Goal: Task Accomplishment & Management: Manage account settings

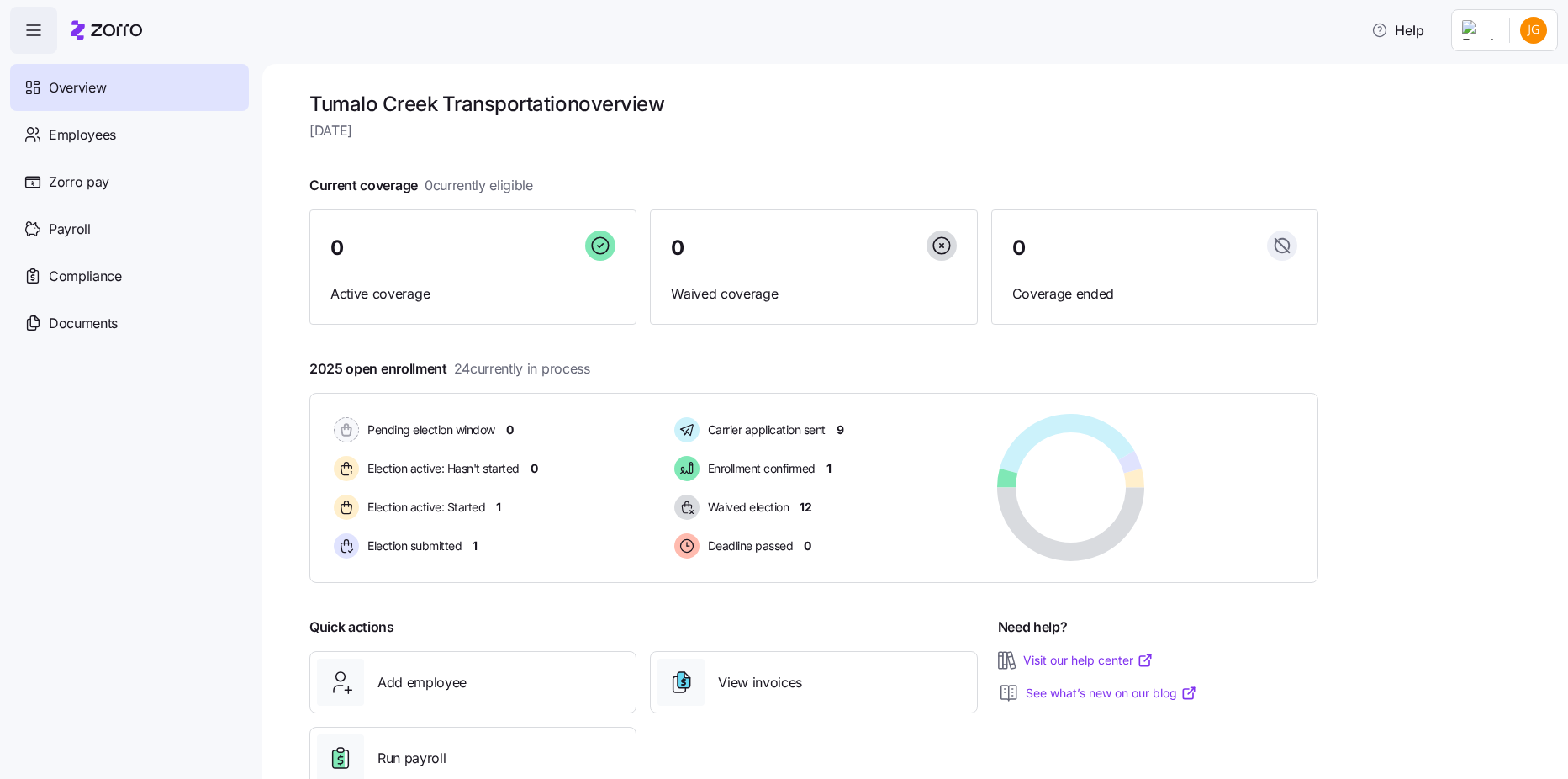
click at [1496, 32] on html "Help Overview Employees Zorro pay Payroll Compliance Documents Tumalo Creek Tra…" at bounding box center [784, 384] width 1568 height 768
click at [1517, 32] on html "Help Overview Employees Zorro pay Payroll Compliance Documents Tumalo Creek Tra…" at bounding box center [784, 384] width 1568 height 768
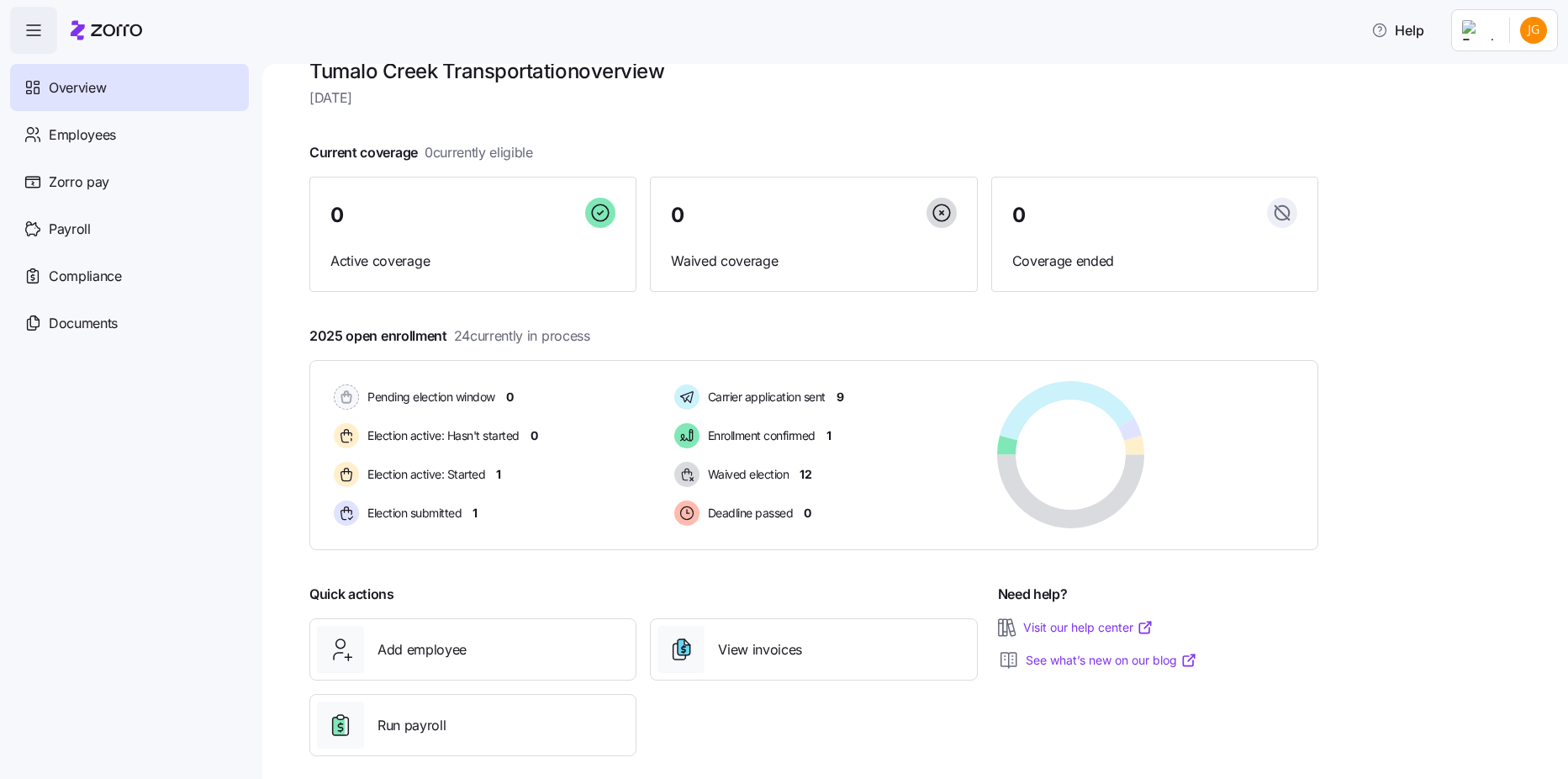
scroll to position [51, 0]
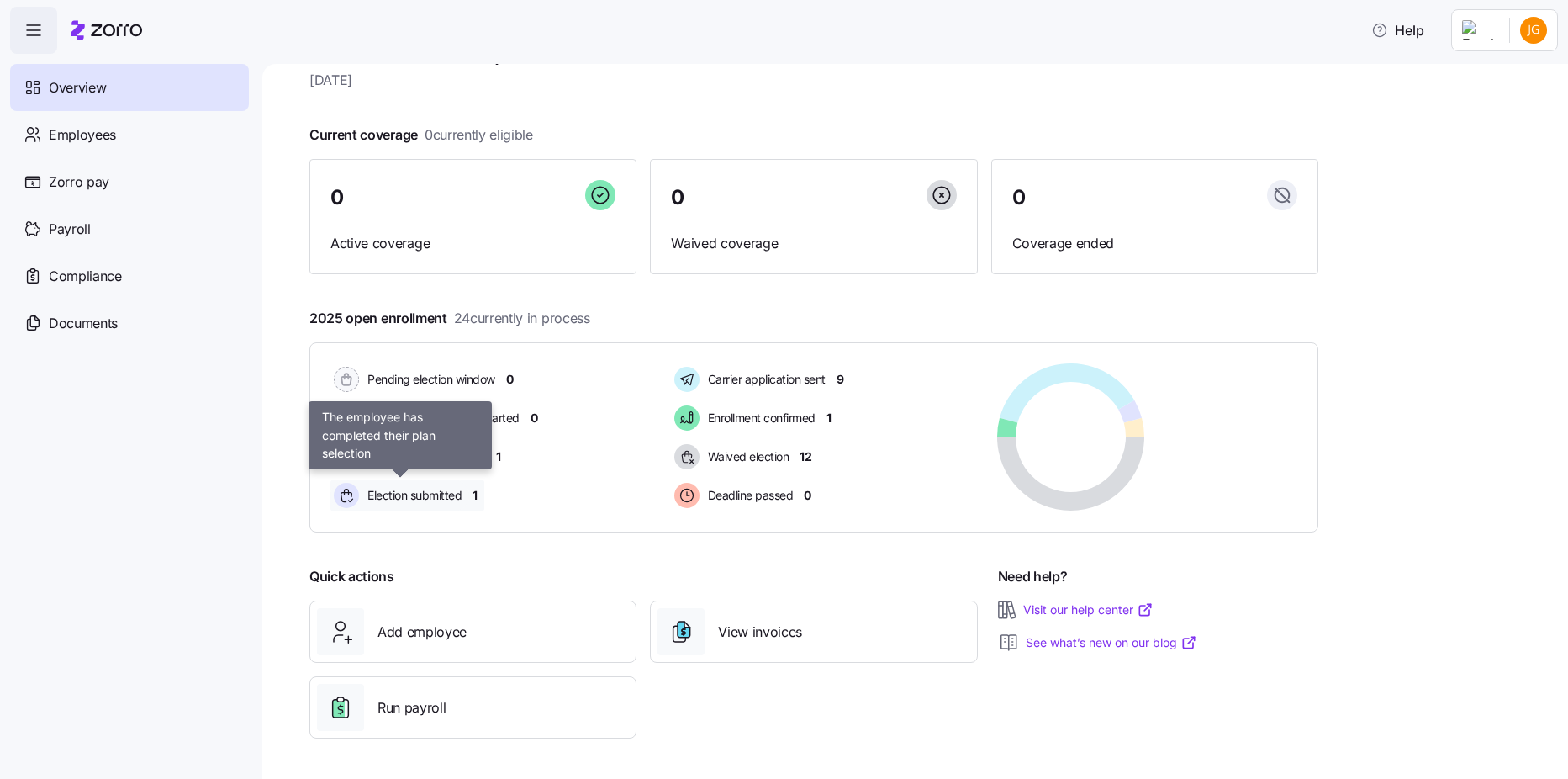
click at [441, 502] on span "Election submitted" at bounding box center [411, 495] width 99 height 17
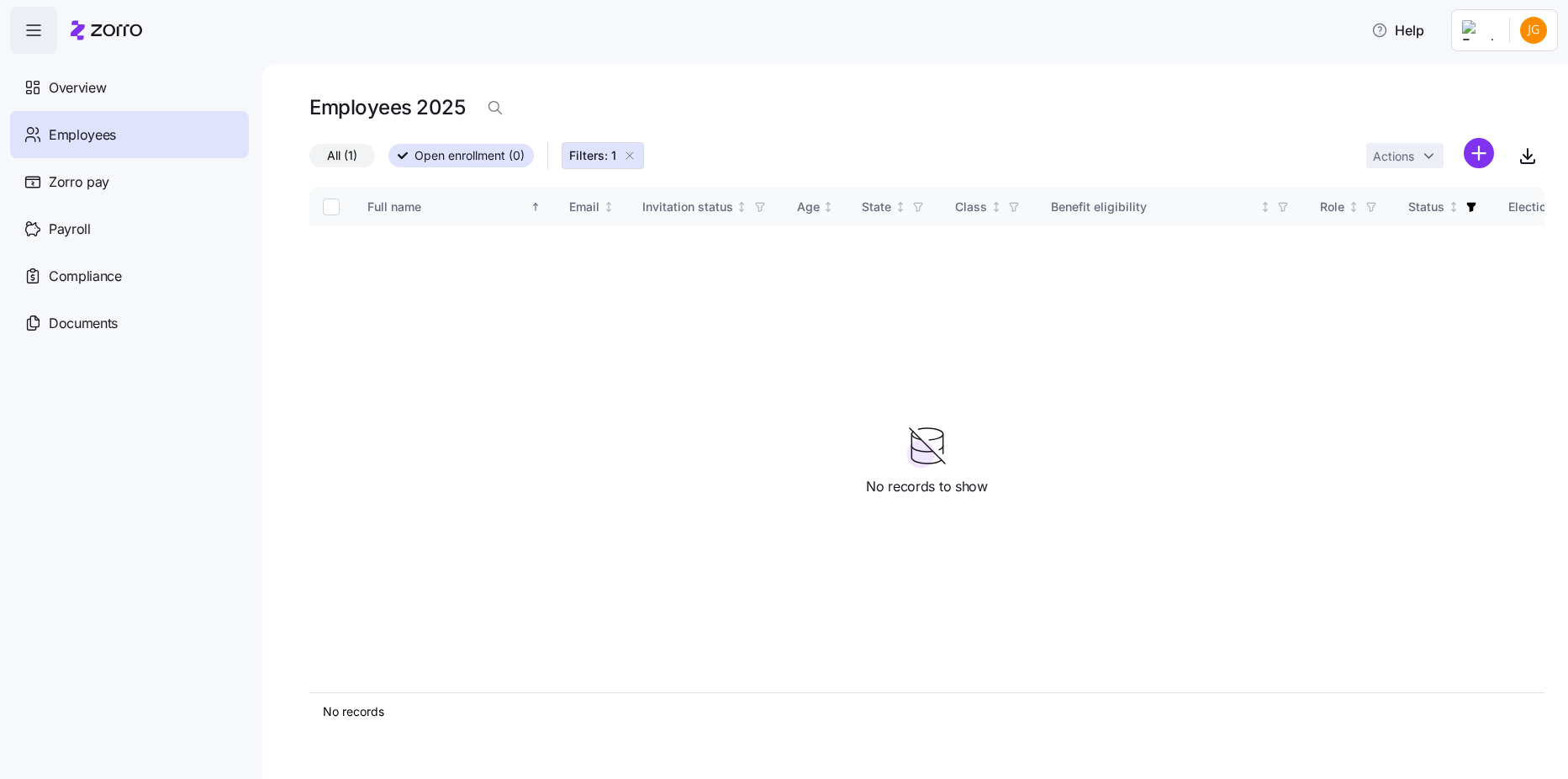
click at [183, 149] on div "Employees" at bounding box center [129, 134] width 239 height 47
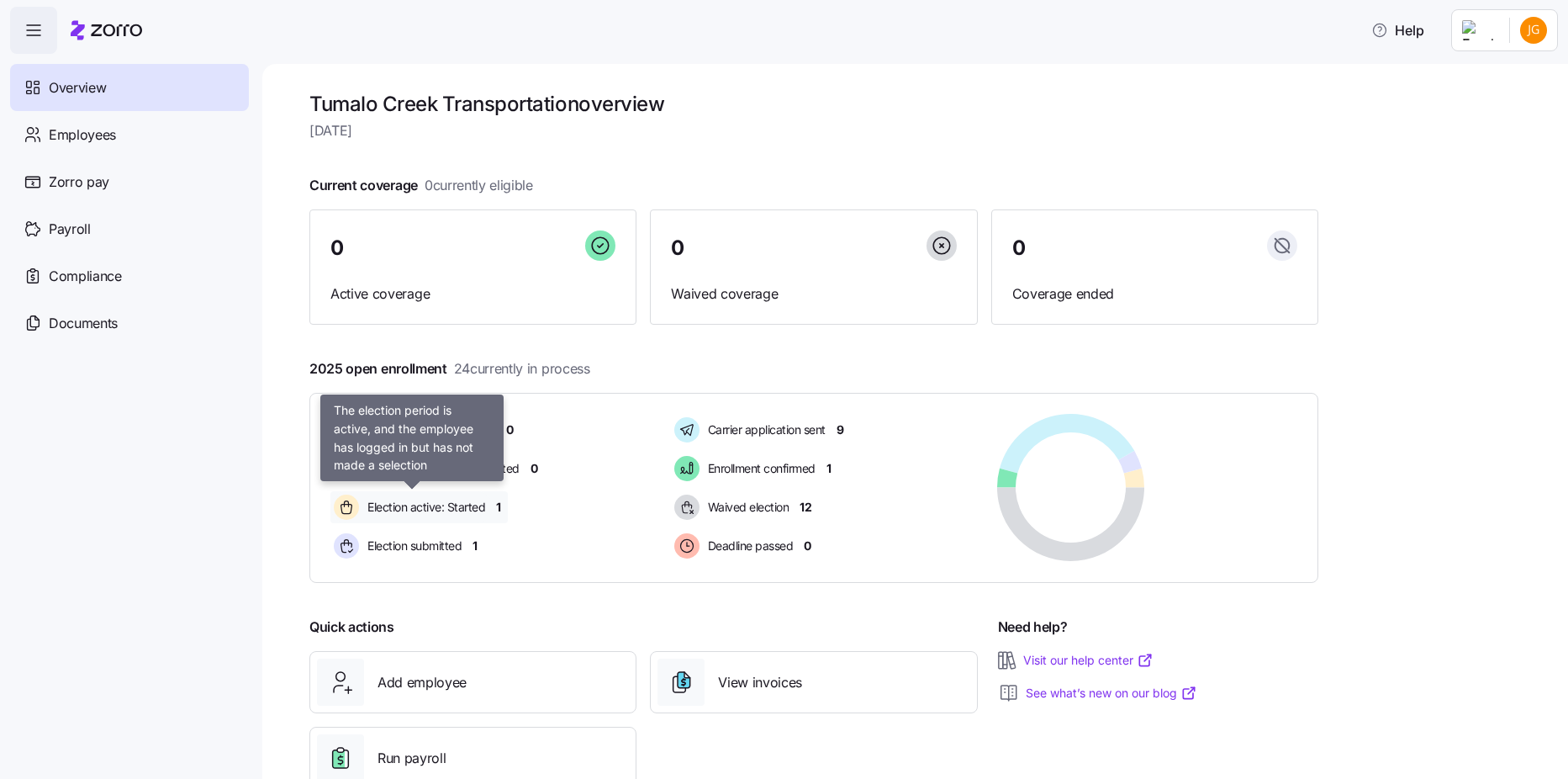
click at [467, 508] on span "Election active: Started" at bounding box center [423, 507] width 122 height 17
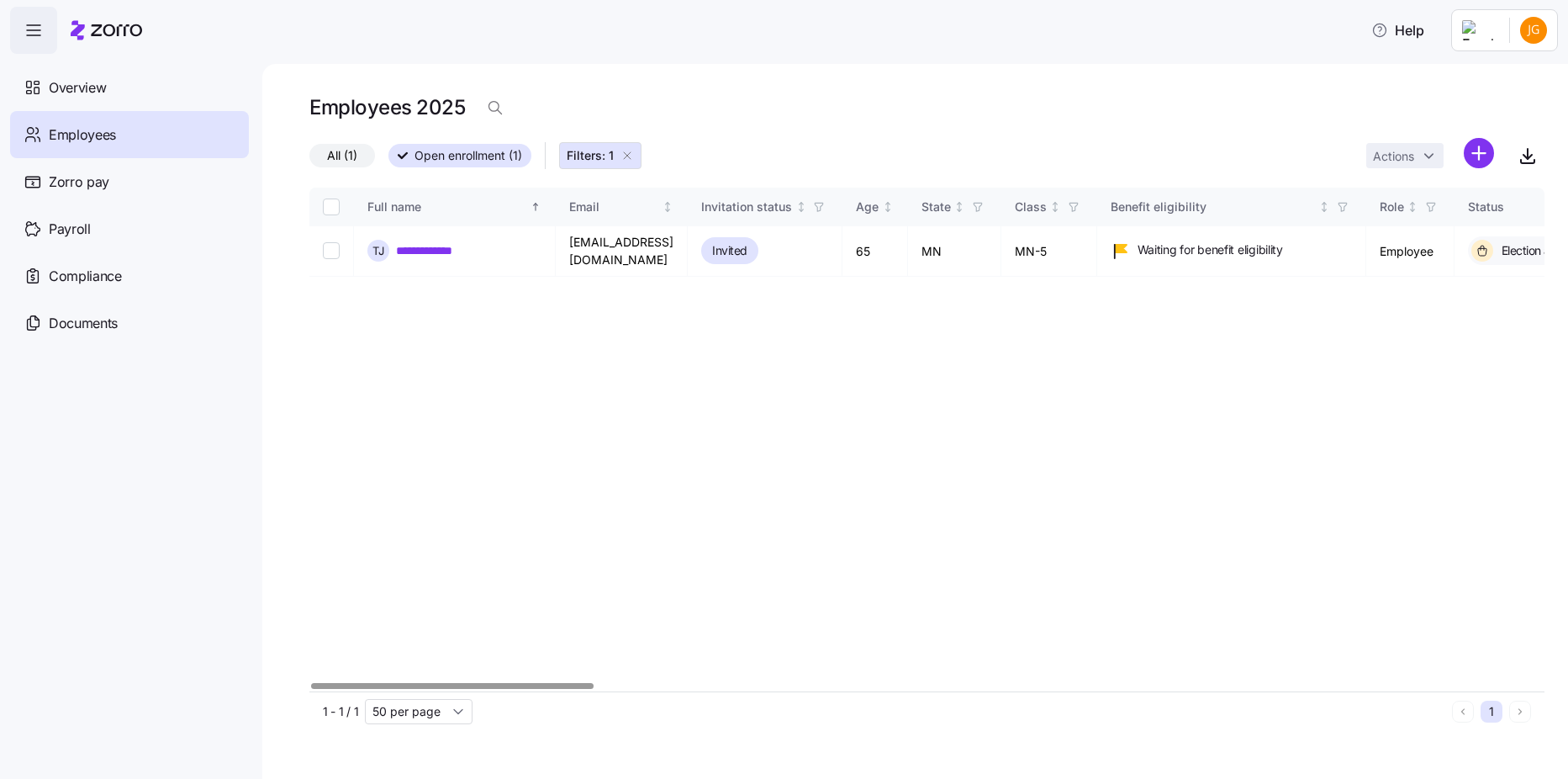
click at [1284, 678] on div "**********" at bounding box center [926, 439] width 1234 height 504
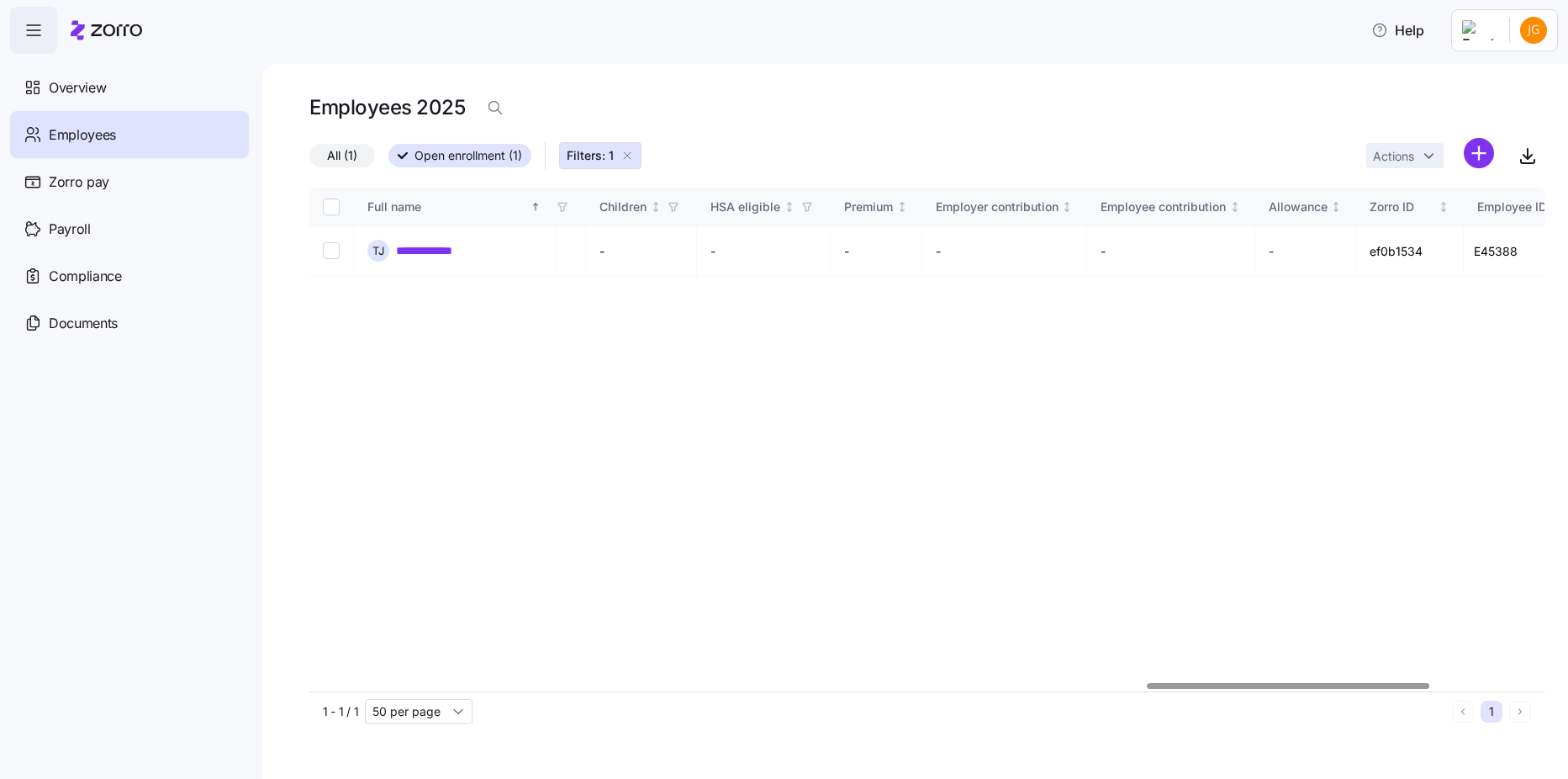
click at [1287, 683] on div at bounding box center [926, 686] width 1234 height 10
click at [1287, 683] on div at bounding box center [1288, 686] width 283 height 6
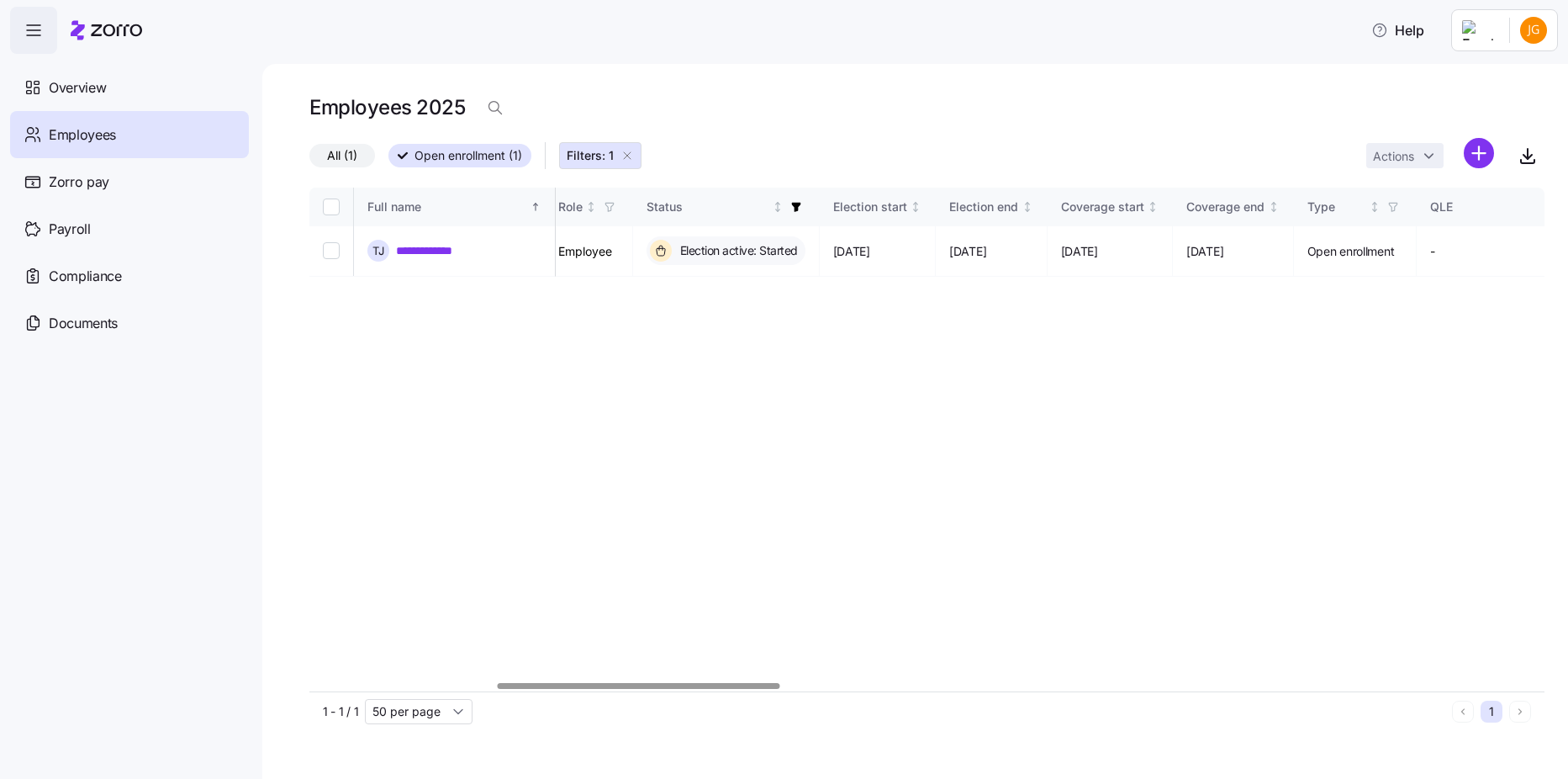
scroll to position [0, 815]
click at [637, 689] on div at bounding box center [639, 686] width 283 height 6
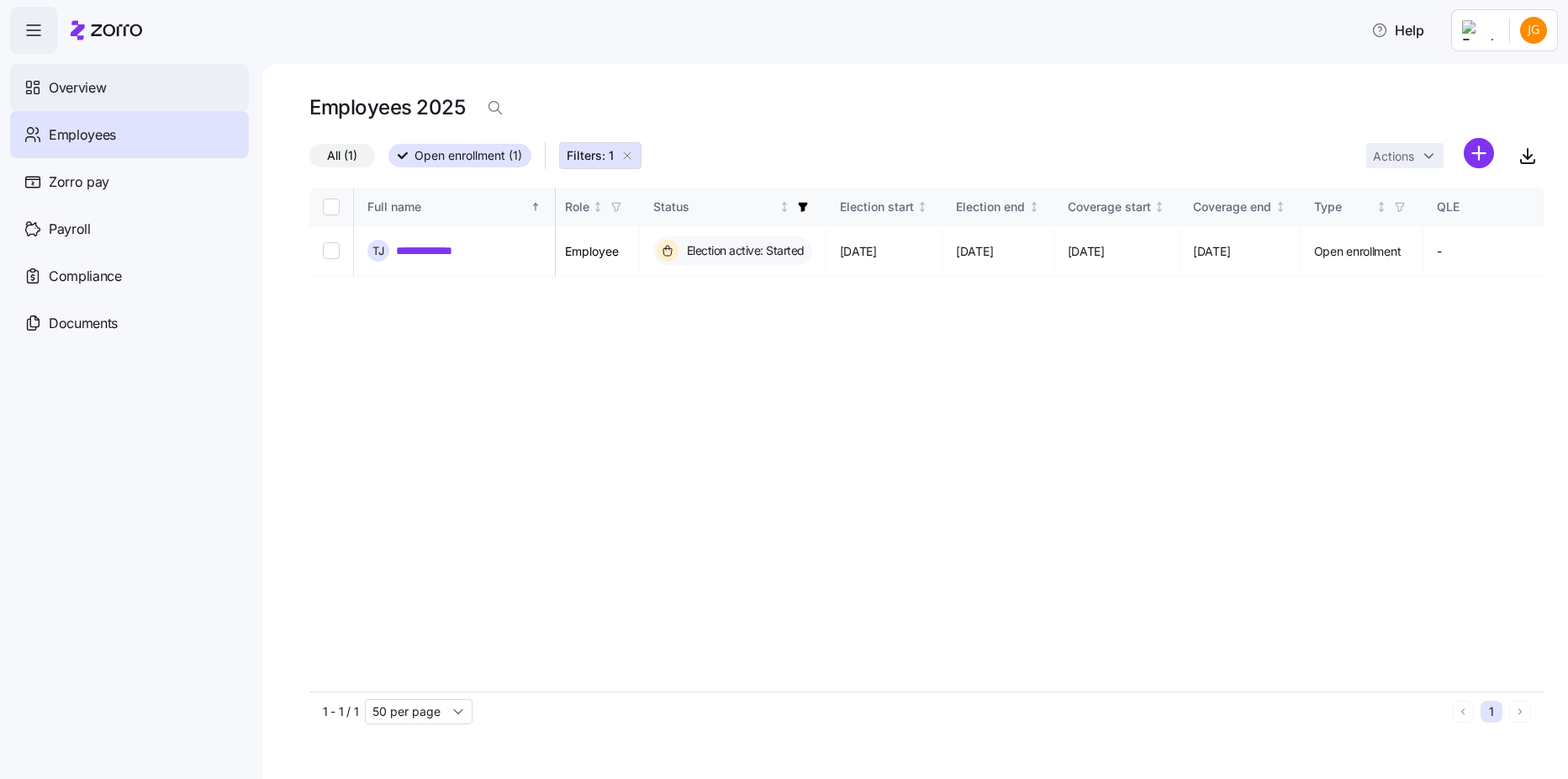
click at [137, 98] on div "Overview" at bounding box center [129, 87] width 239 height 47
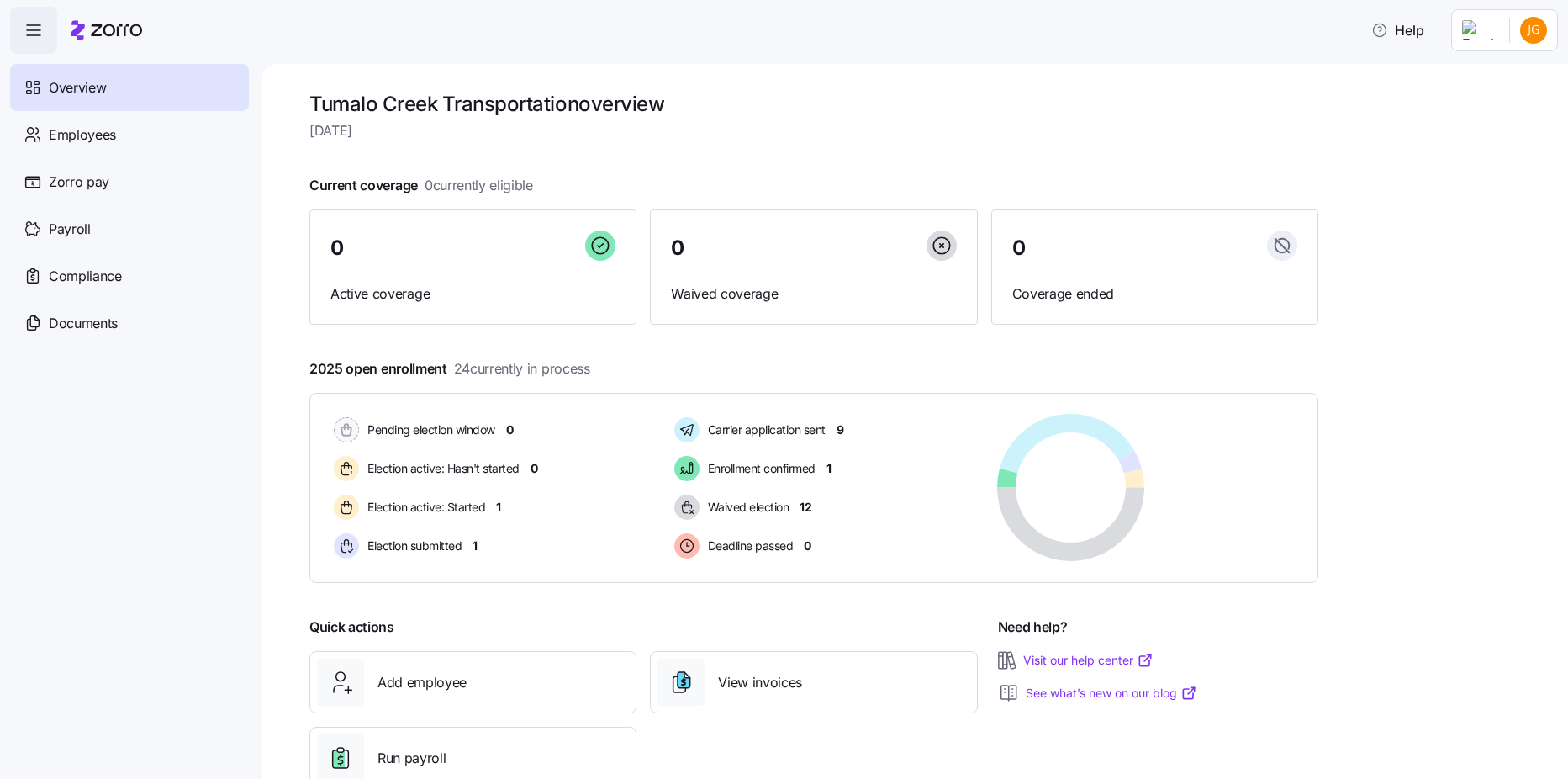
click at [93, 94] on span "Overview" at bounding box center [77, 87] width 57 height 21
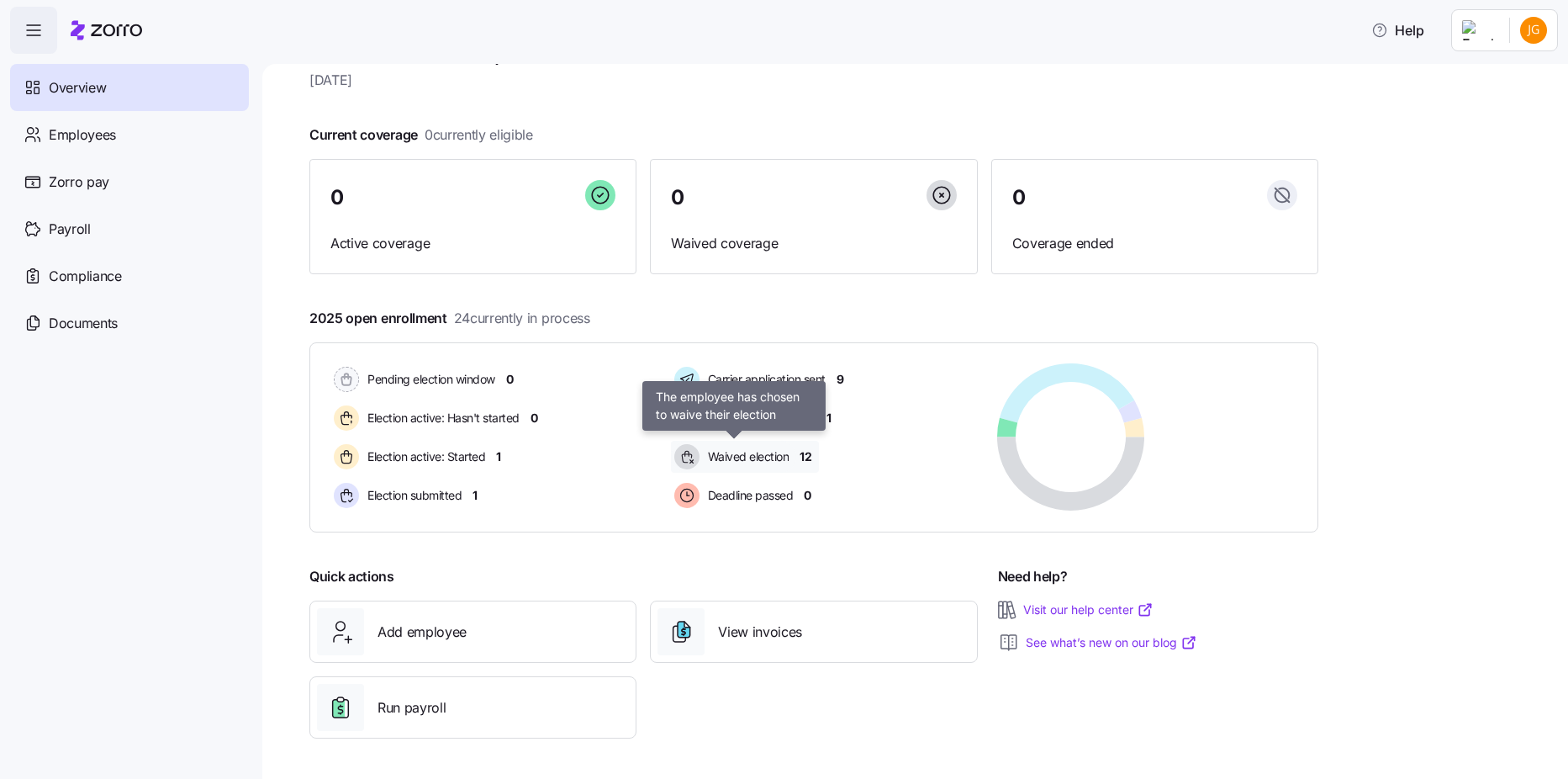
click at [753, 463] on span "Waived election" at bounding box center [745, 456] width 87 height 17
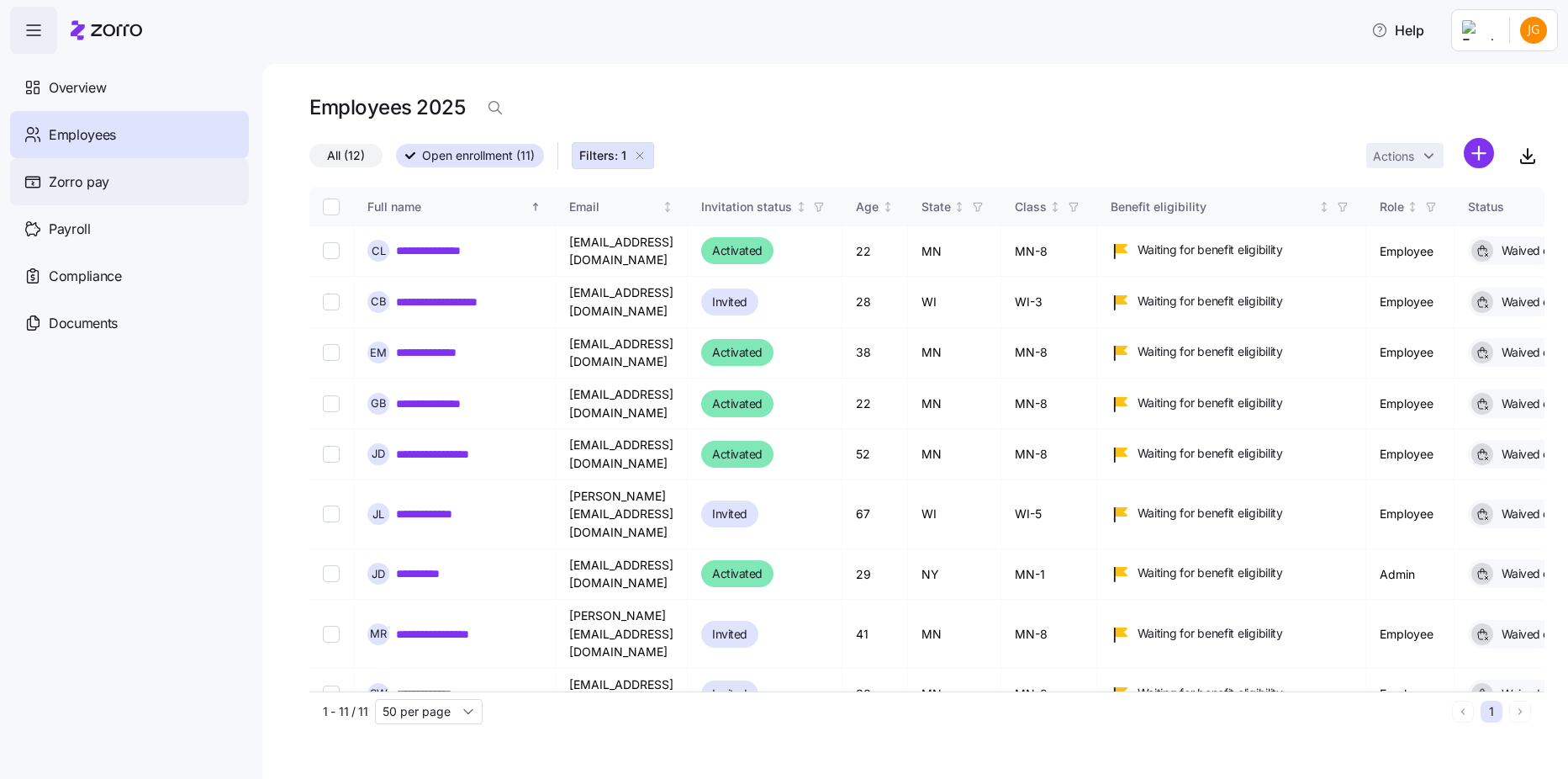
click at [158, 201] on div "Zorro pay" at bounding box center [129, 182] width 239 height 47
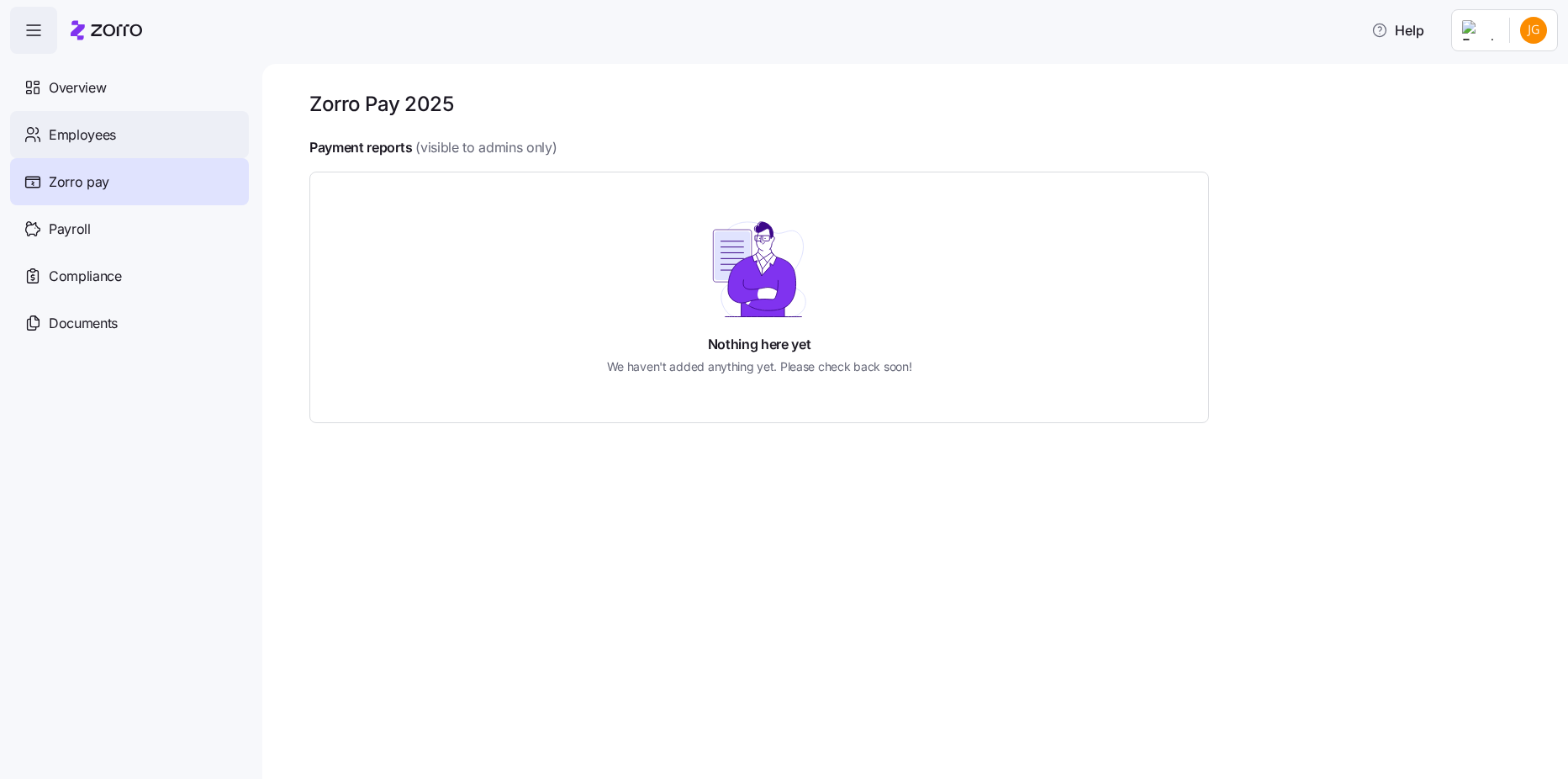
click at [107, 153] on div "Employees" at bounding box center [129, 134] width 239 height 47
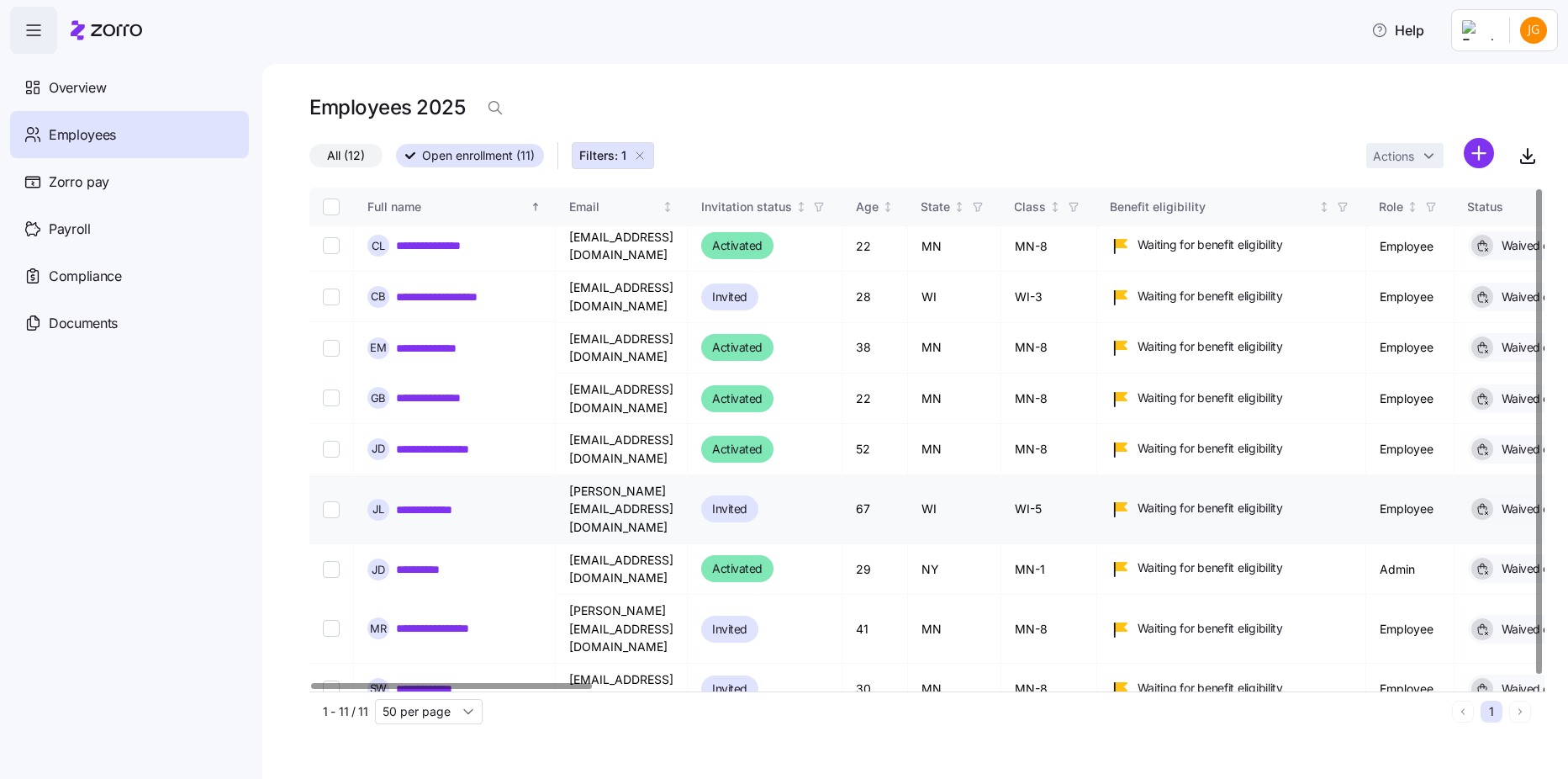
scroll to position [6, 0]
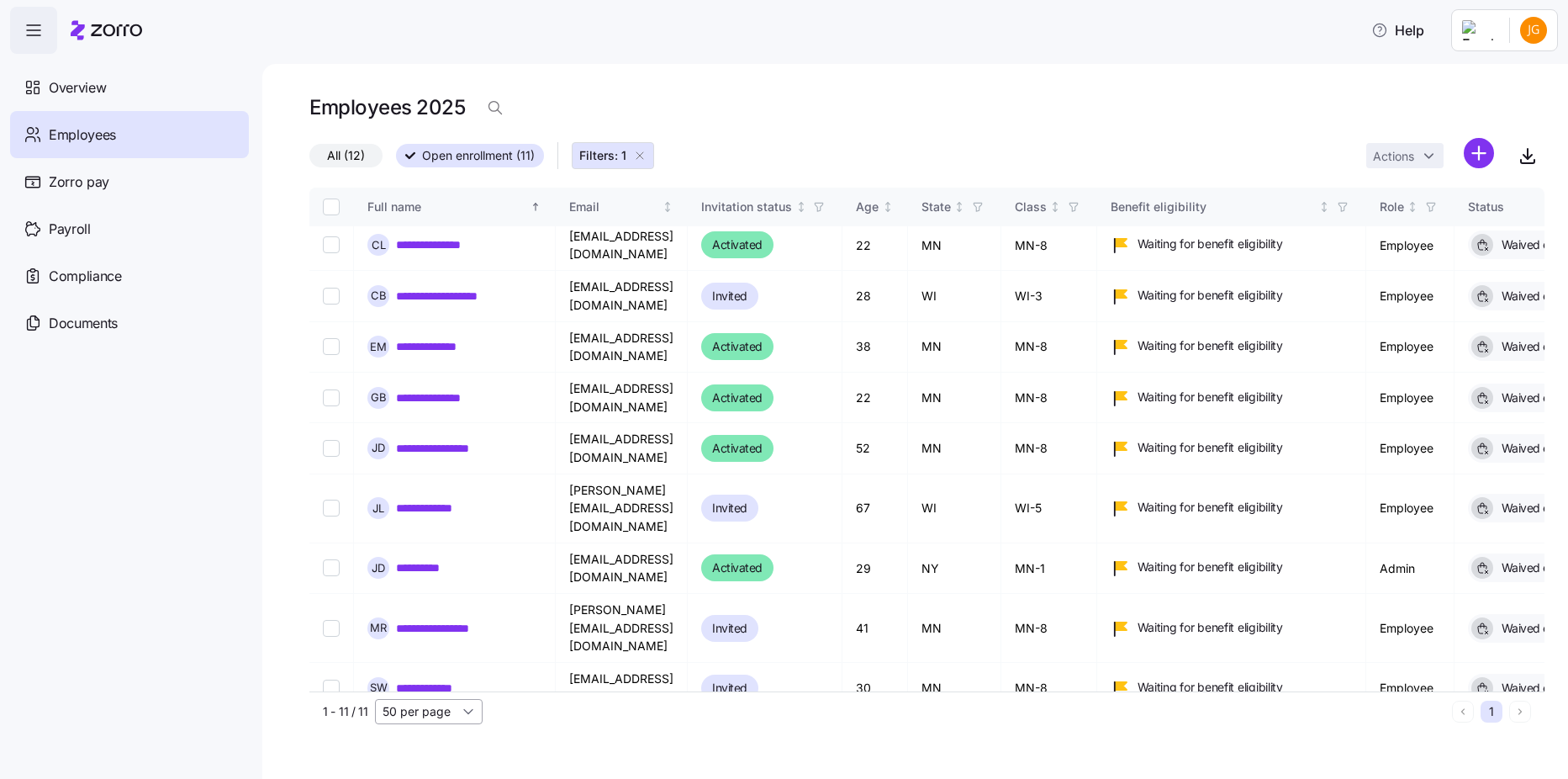
click at [469, 711] on input "50 per page" at bounding box center [428, 711] width 108 height 25
click at [534, 726] on div "1 - 11 / 11 50 per page 1" at bounding box center [926, 710] width 1234 height 39
click at [99, 90] on span "Overview" at bounding box center [77, 87] width 57 height 21
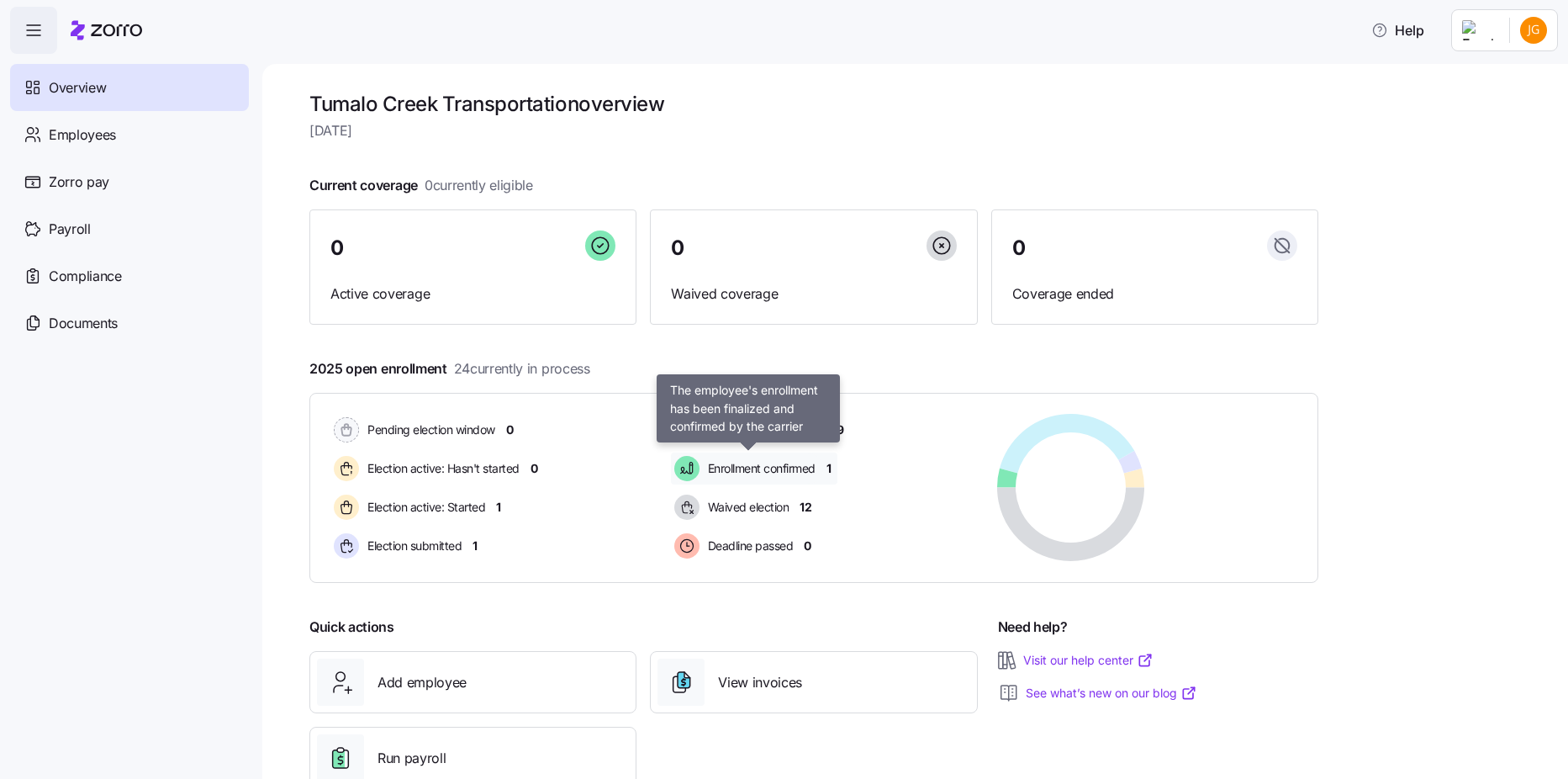
click at [713, 465] on span "Enrollment confirmed" at bounding box center [758, 468] width 112 height 17
click at [807, 471] on span "Enrollment confirmed" at bounding box center [758, 468] width 112 height 17
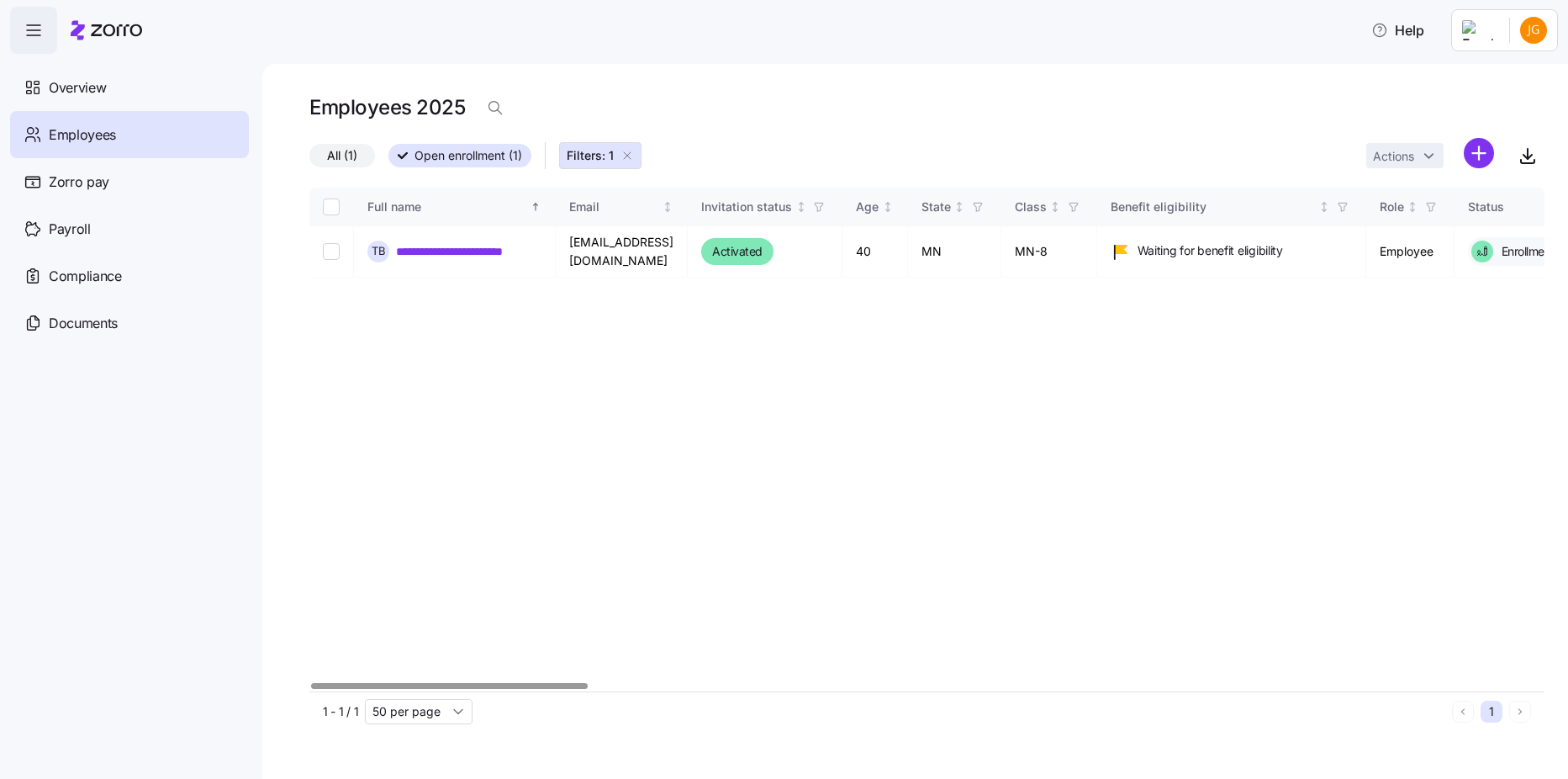
click at [124, 126] on div "Employees" at bounding box center [129, 134] width 239 height 47
click at [106, 129] on span "Employees" at bounding box center [82, 134] width 67 height 21
click at [96, 86] on span "Overview" at bounding box center [77, 87] width 57 height 21
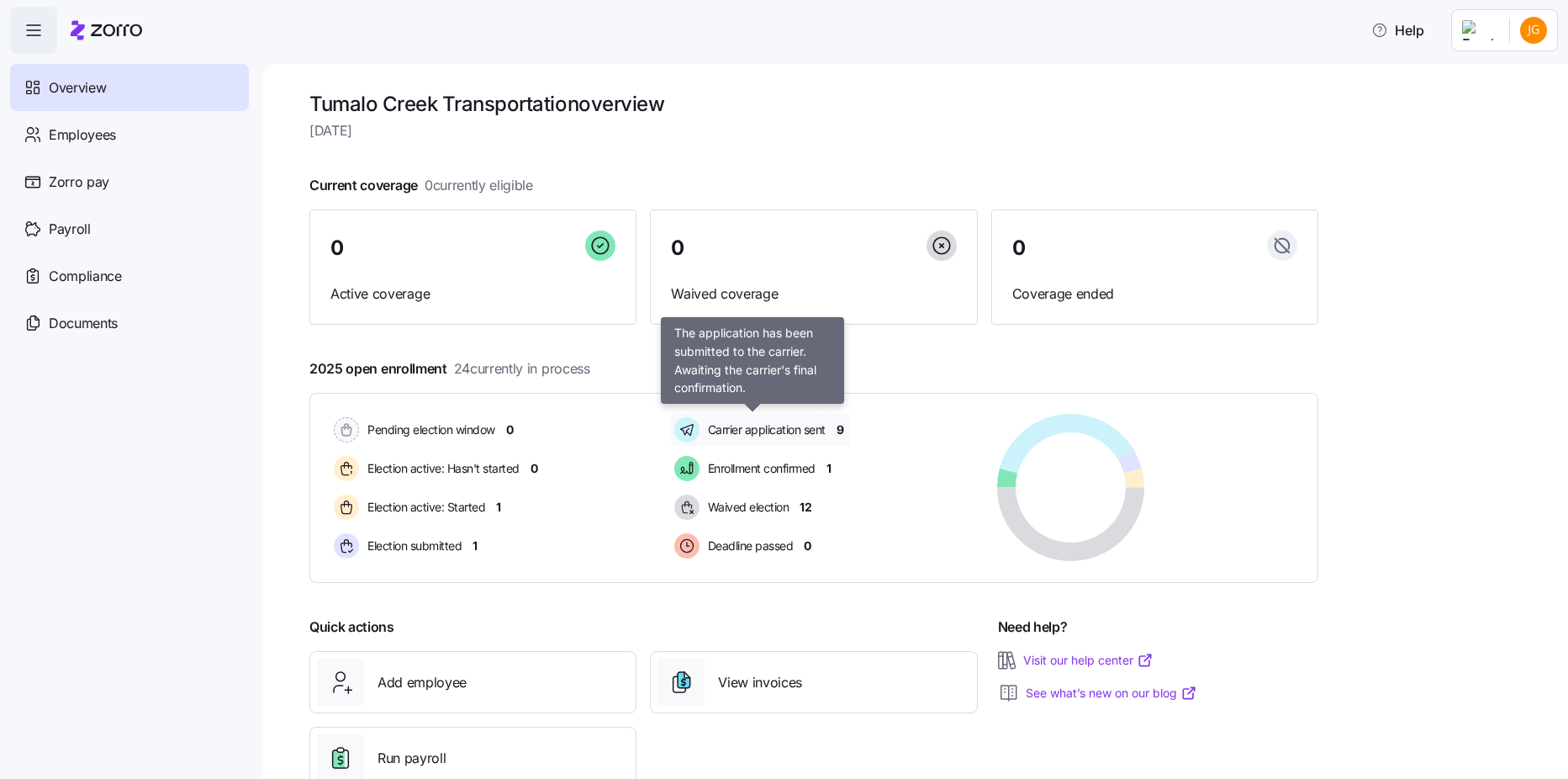
click at [719, 428] on span "Carrier application sent" at bounding box center [763, 429] width 122 height 17
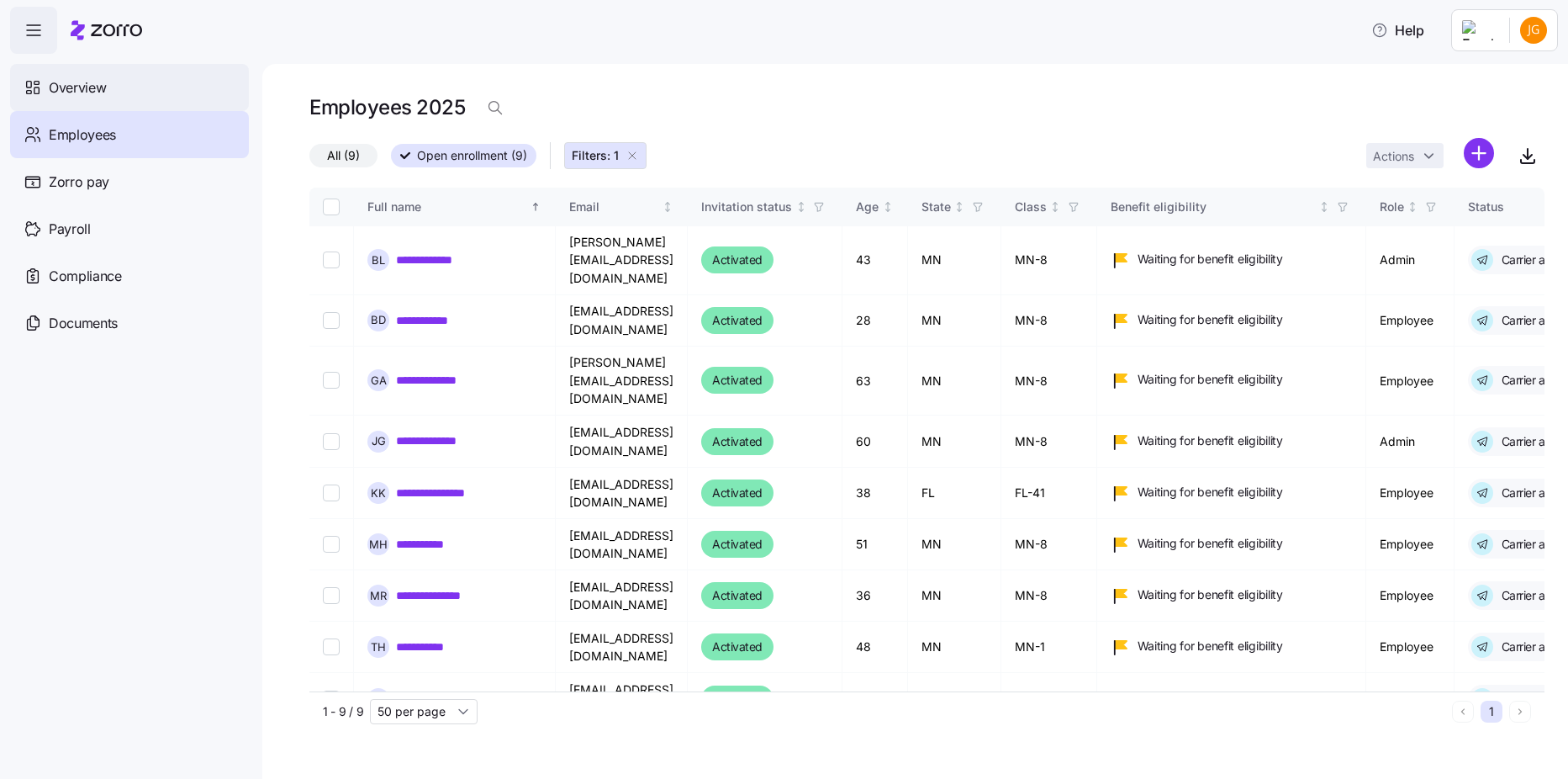
click at [161, 100] on div "Overview" at bounding box center [129, 87] width 239 height 47
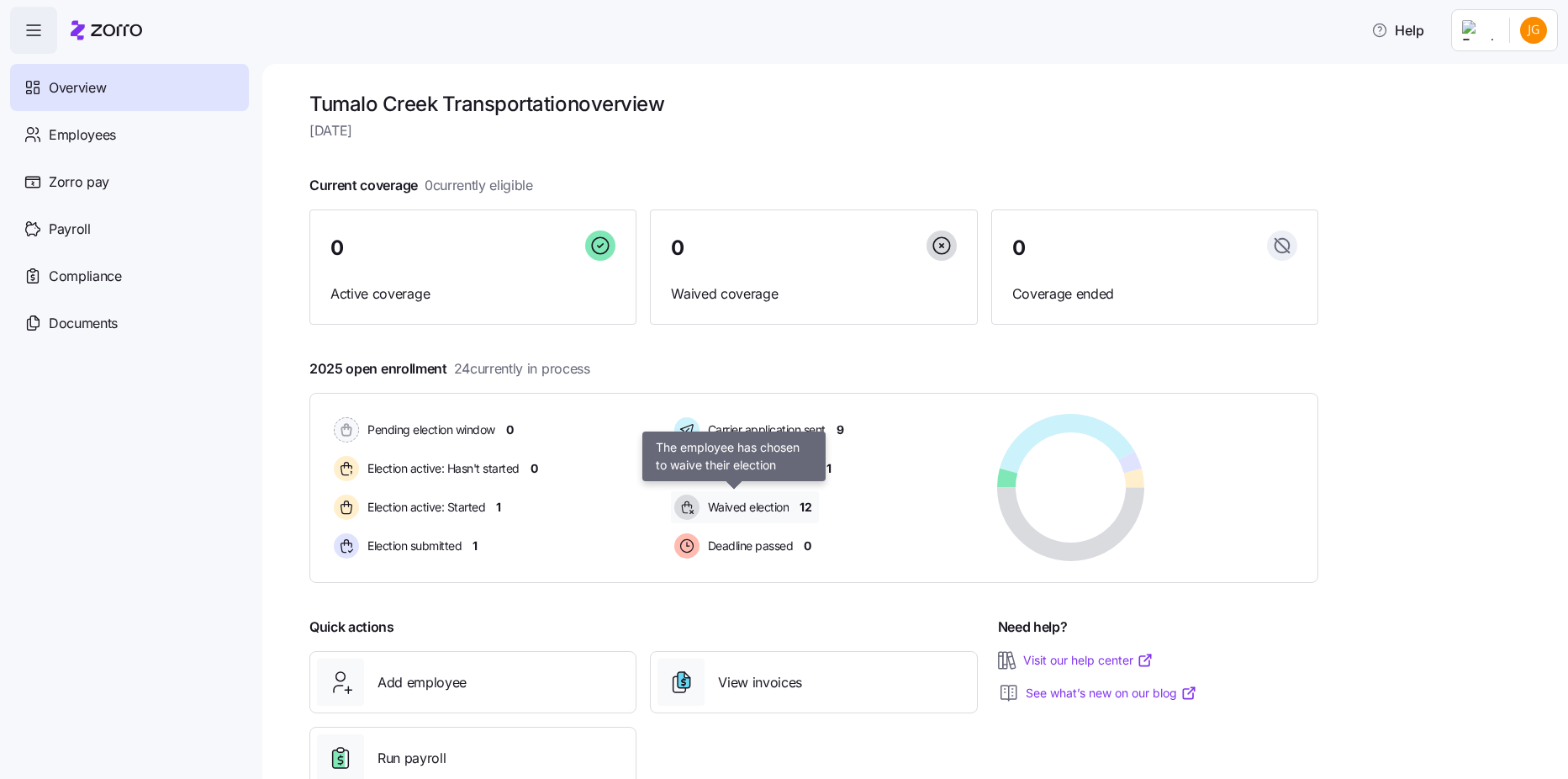
click at [718, 504] on span "Waived election" at bounding box center [745, 507] width 87 height 17
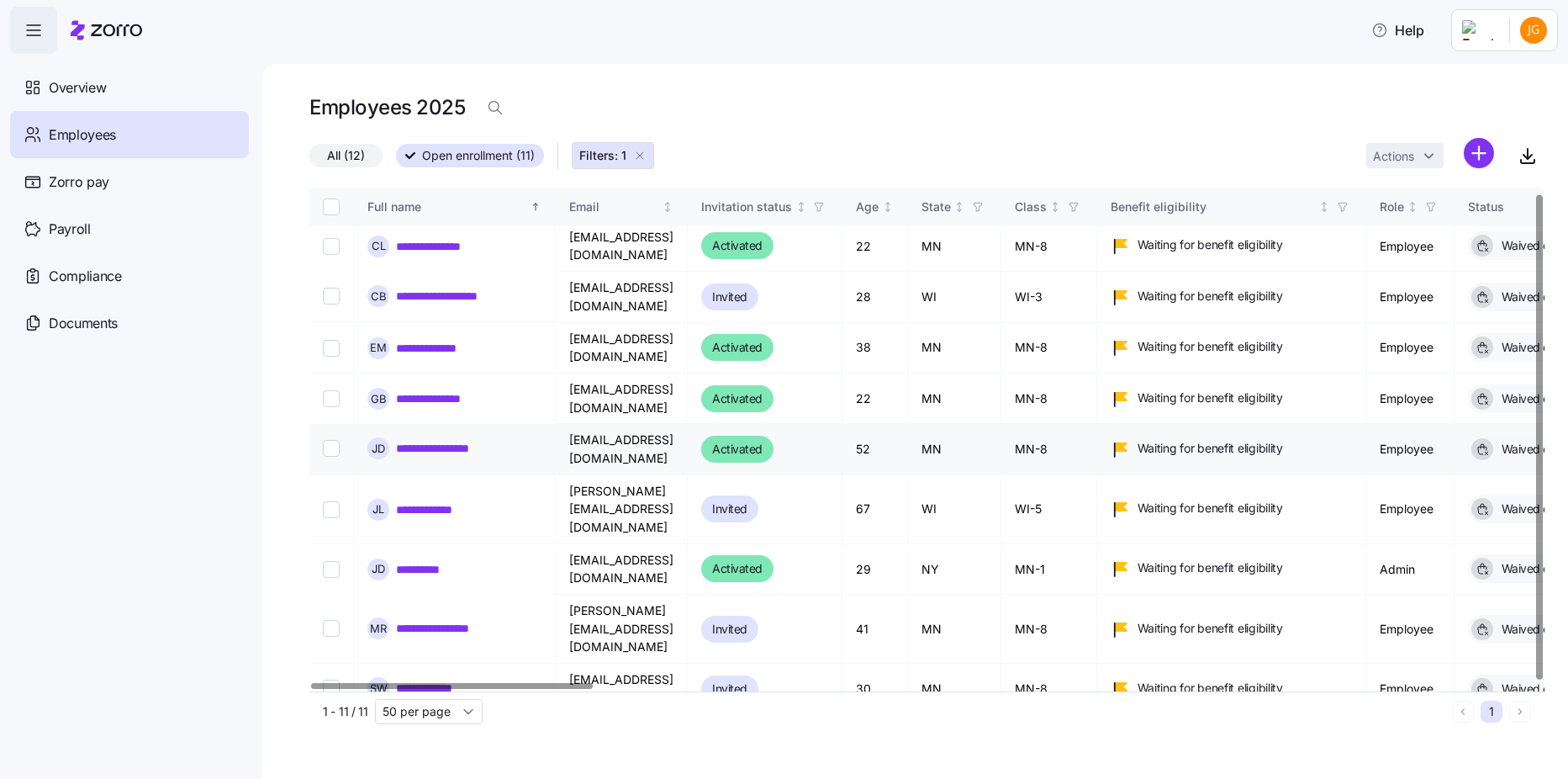
scroll to position [6, 0]
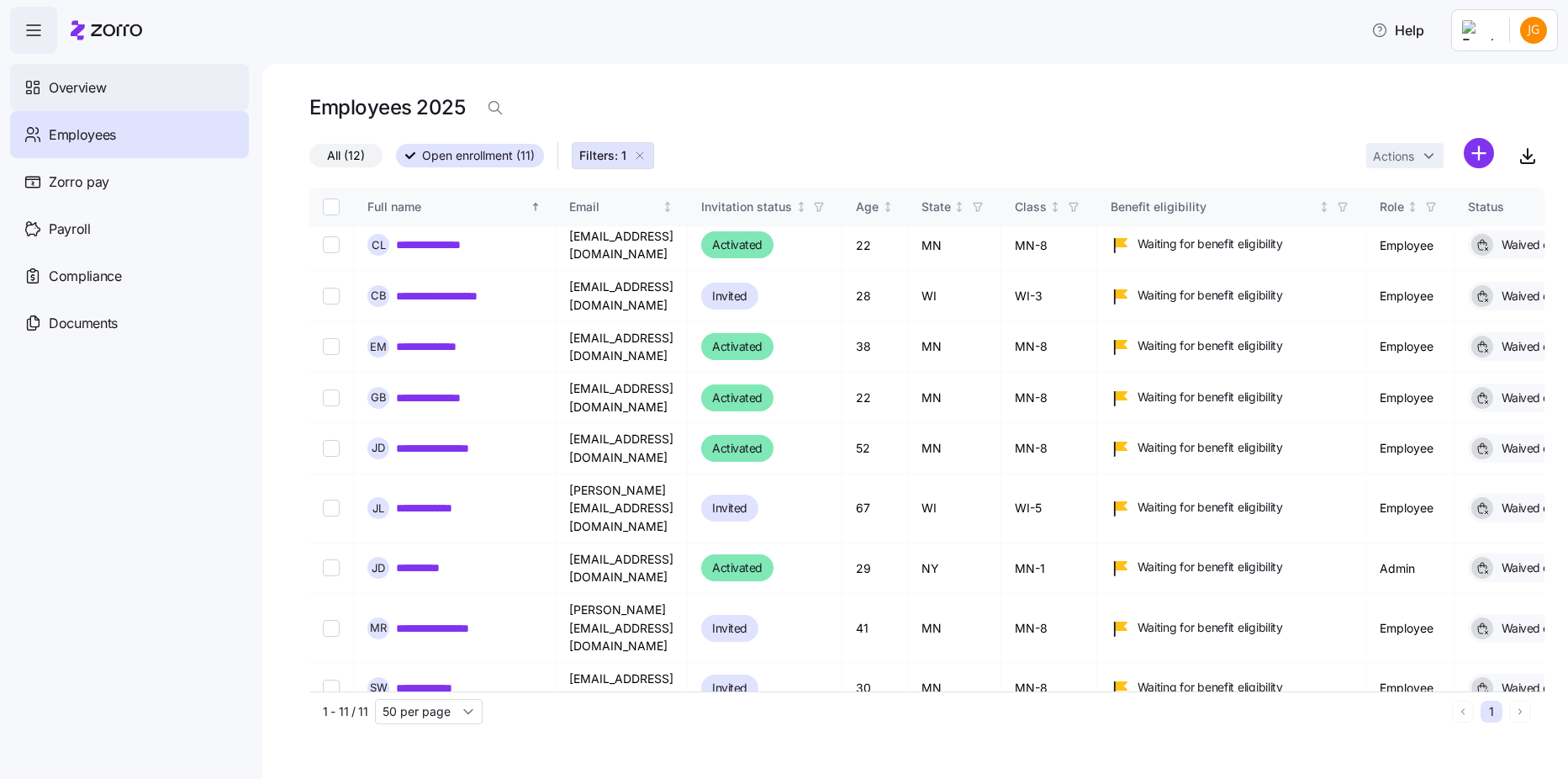
click at [22, 95] on div "Overview" at bounding box center [129, 87] width 239 height 47
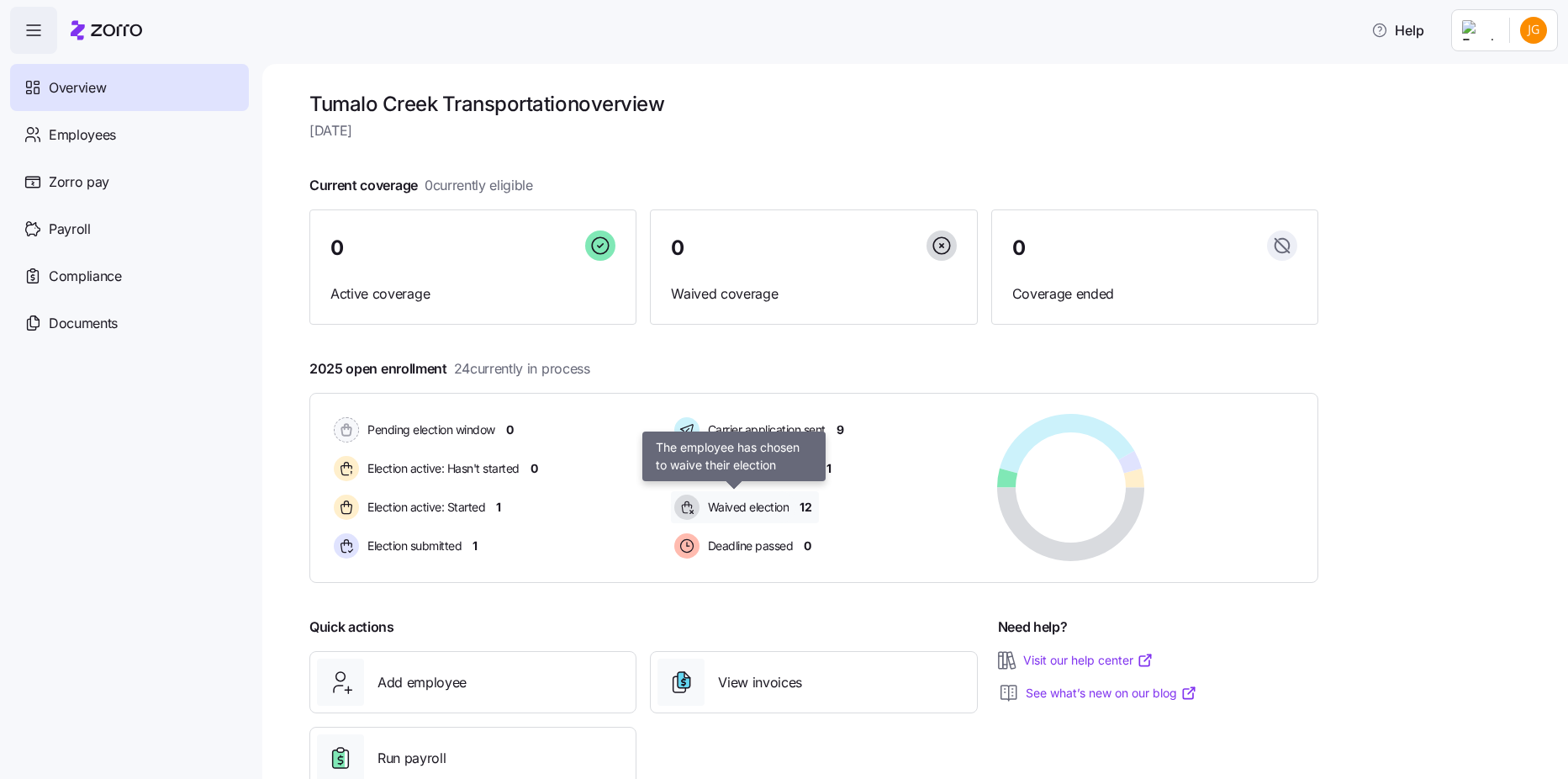
click at [712, 497] on span "Waived election" at bounding box center [745, 507] width 87 height 21
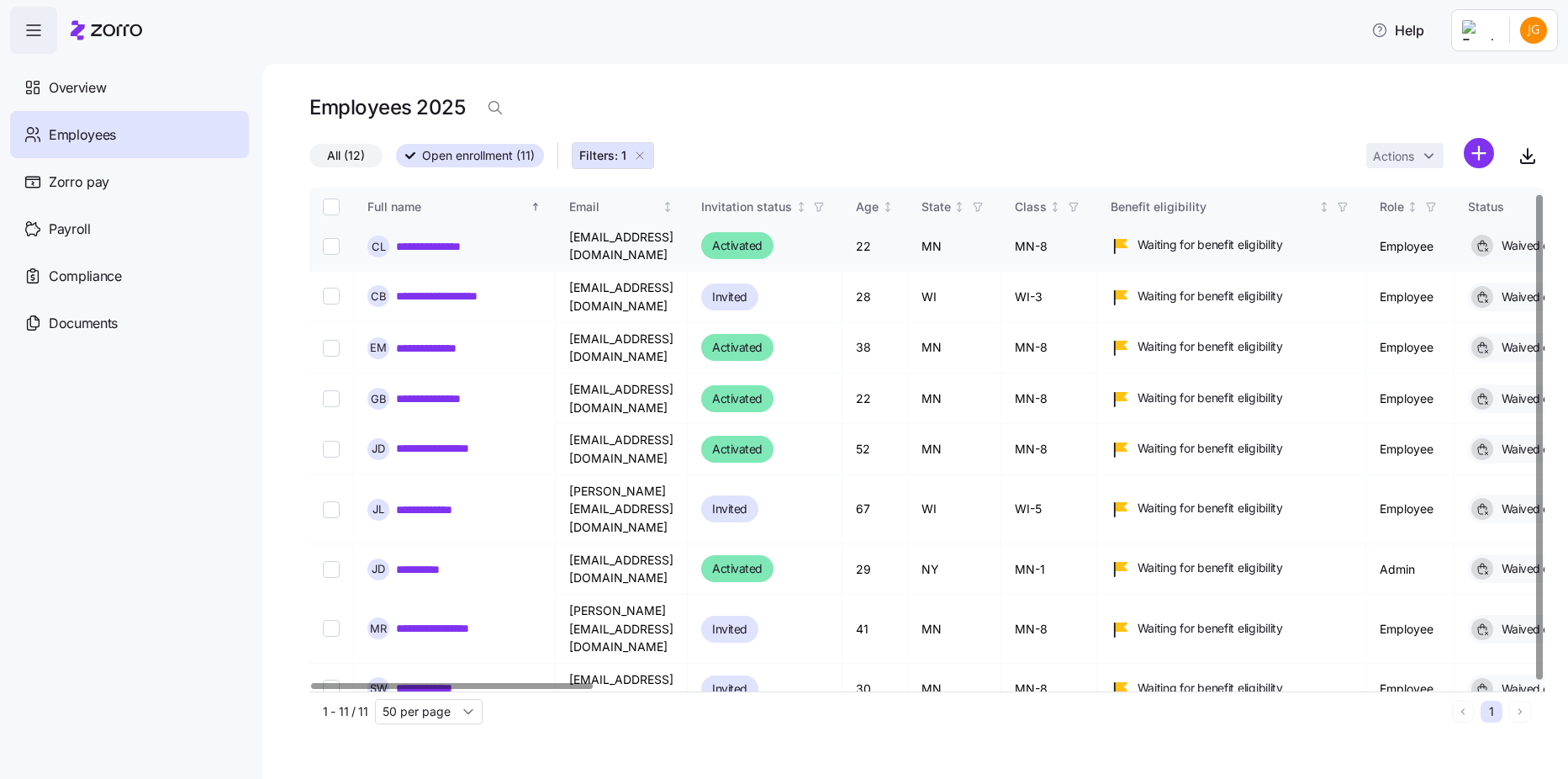
scroll to position [6, 0]
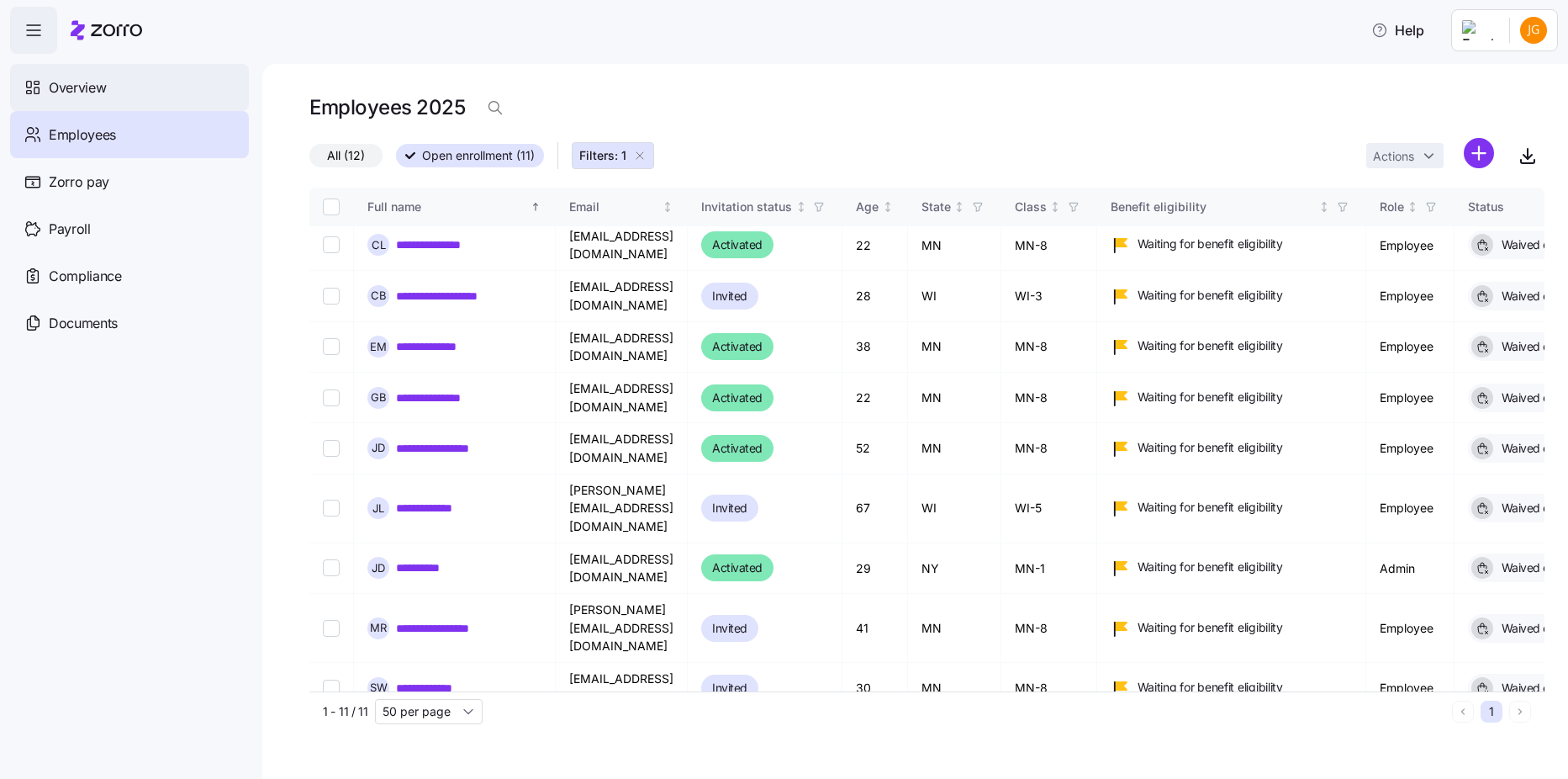
click at [103, 99] on div "Overview" at bounding box center [129, 87] width 239 height 47
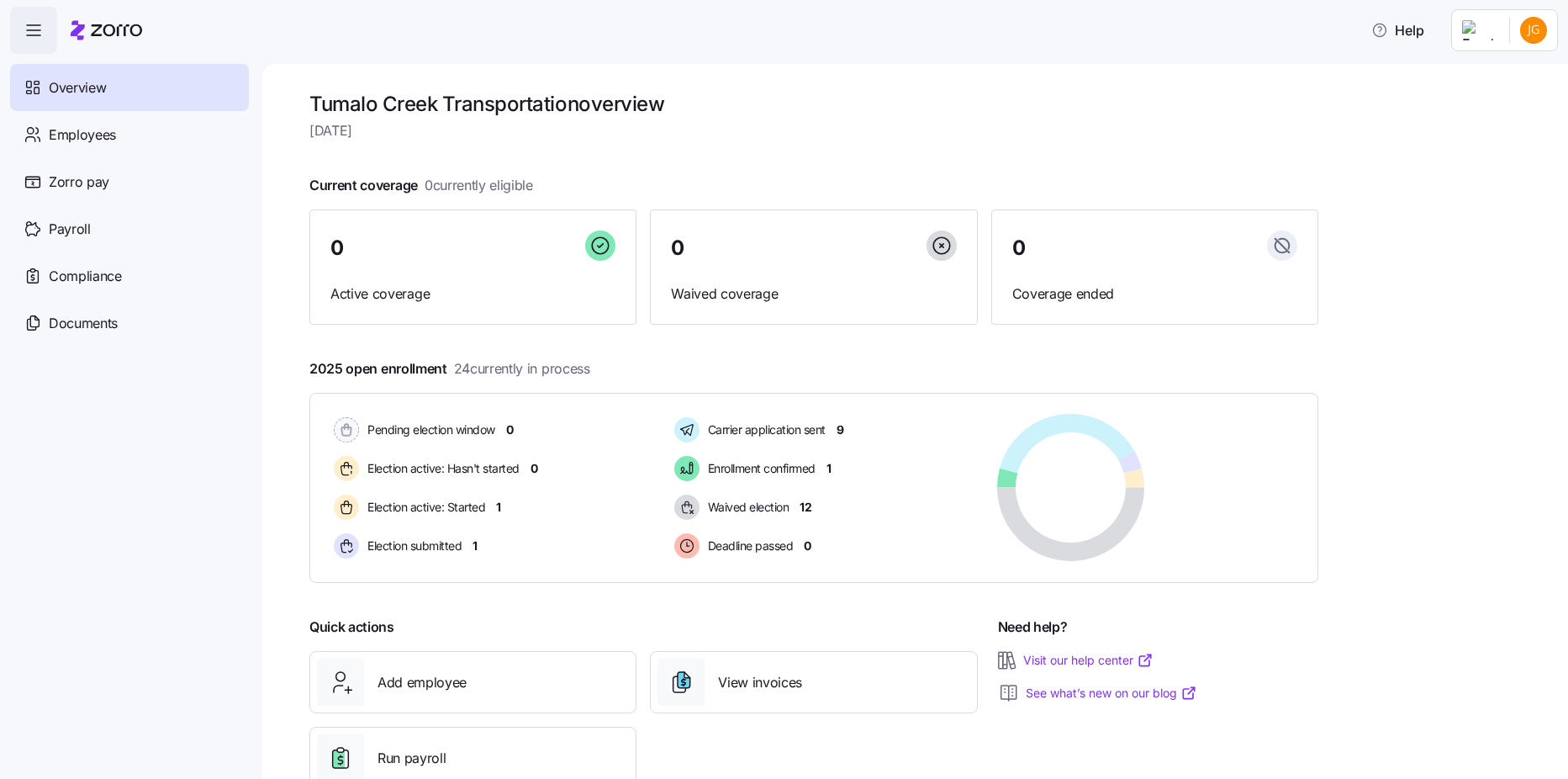
click at [289, 69] on div "Tumalo Creek Transportation overview [DATE] Current coverage 0 currently eligib…" at bounding box center [915, 421] width 1305 height 714
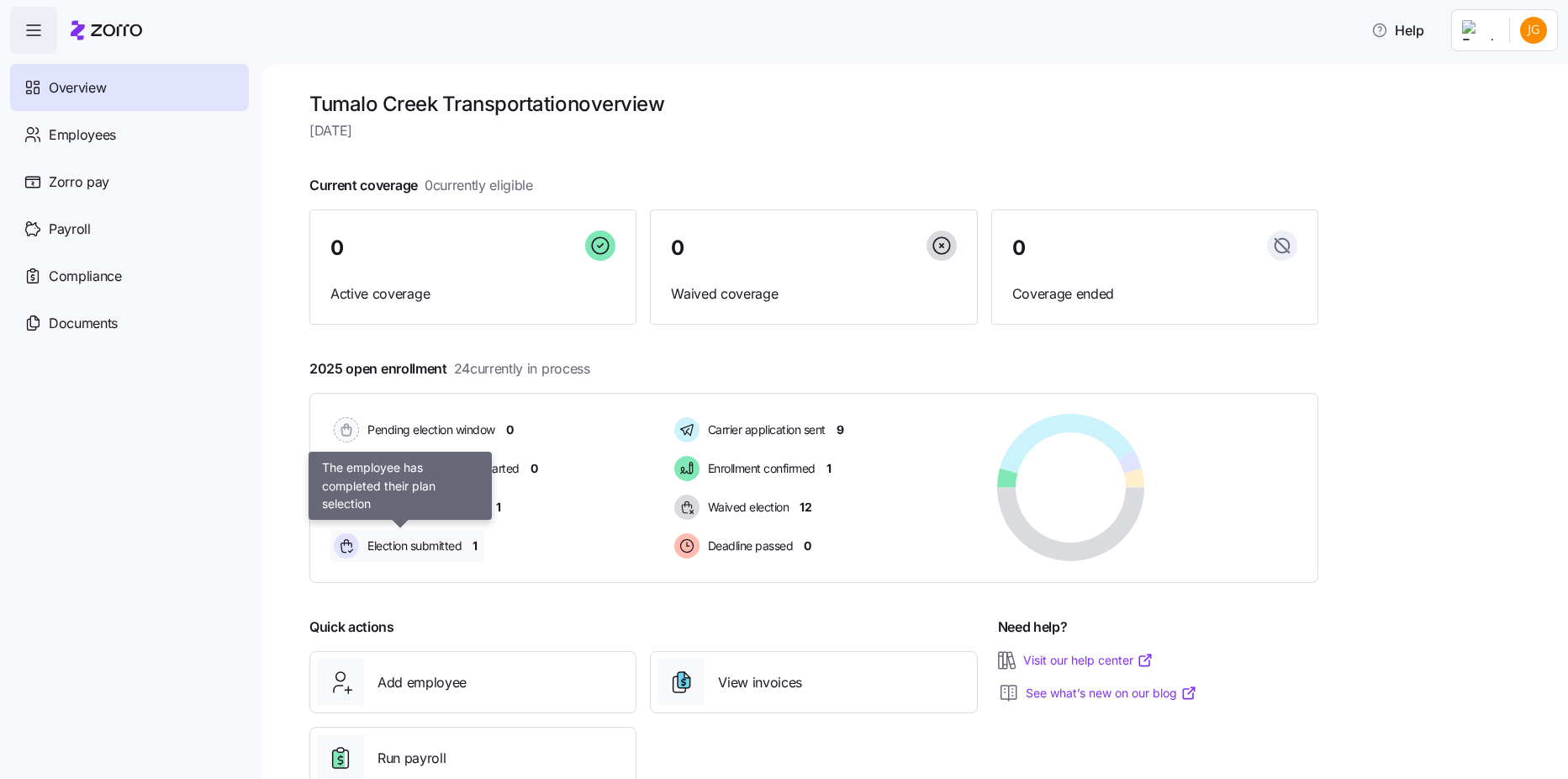
click at [383, 562] on div "Election submitted" at bounding box center [400, 545] width 139 height 32
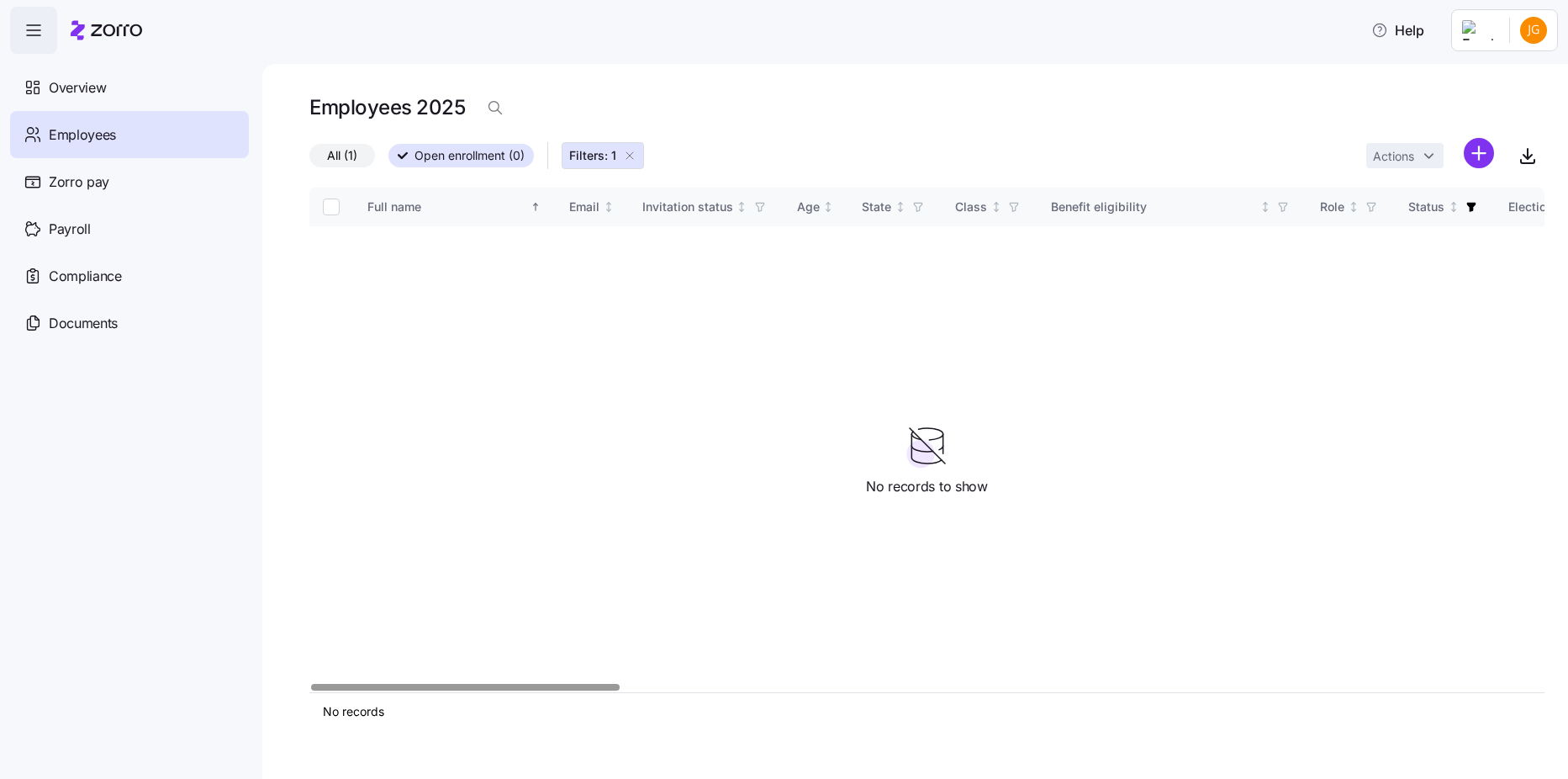
click at [337, 206] on input "Select all records" at bounding box center [331, 206] width 17 height 17
checkbox input "false"
